Goal: Navigation & Orientation: Find specific page/section

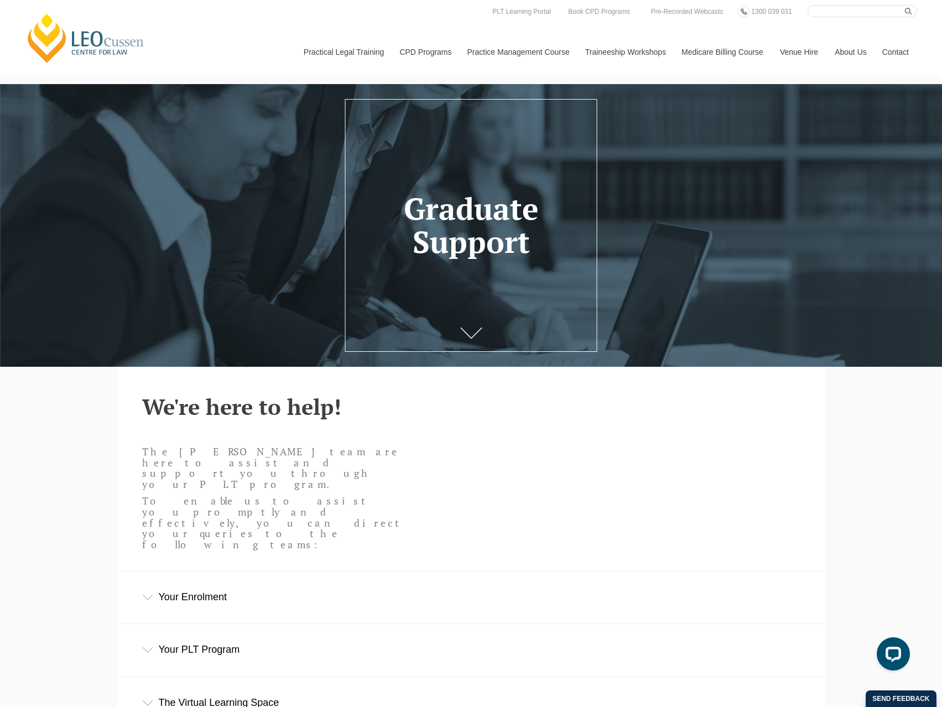
click at [129, 29] on link "[PERSON_NAME] Centre for Law" at bounding box center [86, 38] width 122 height 52
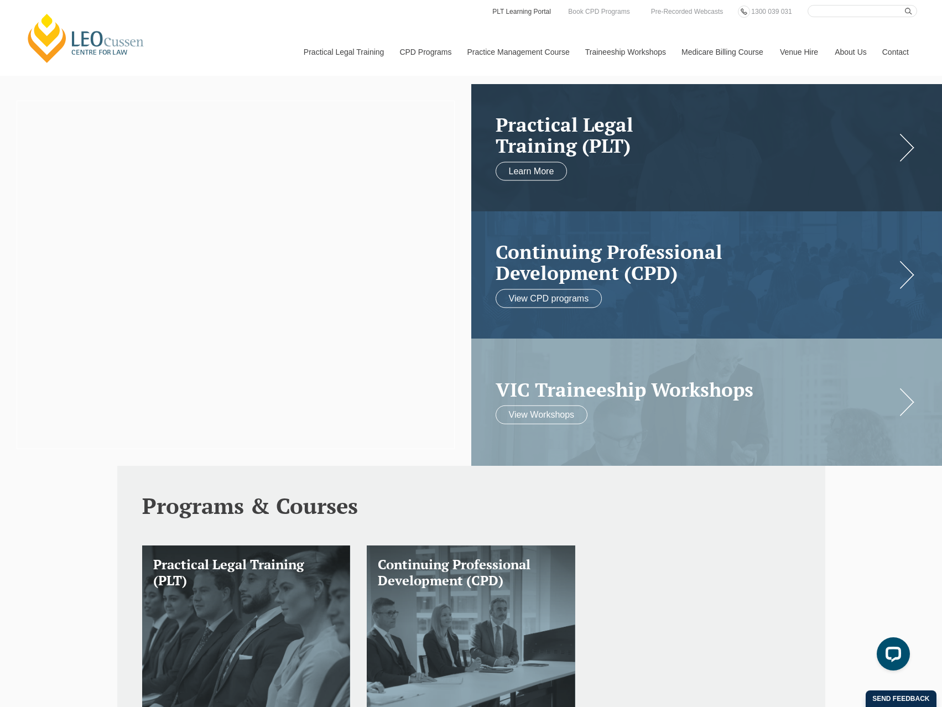
click at [527, 11] on link "PLT Learning Portal" at bounding box center [521, 12] width 61 height 12
